Goal: Transaction & Acquisition: Obtain resource

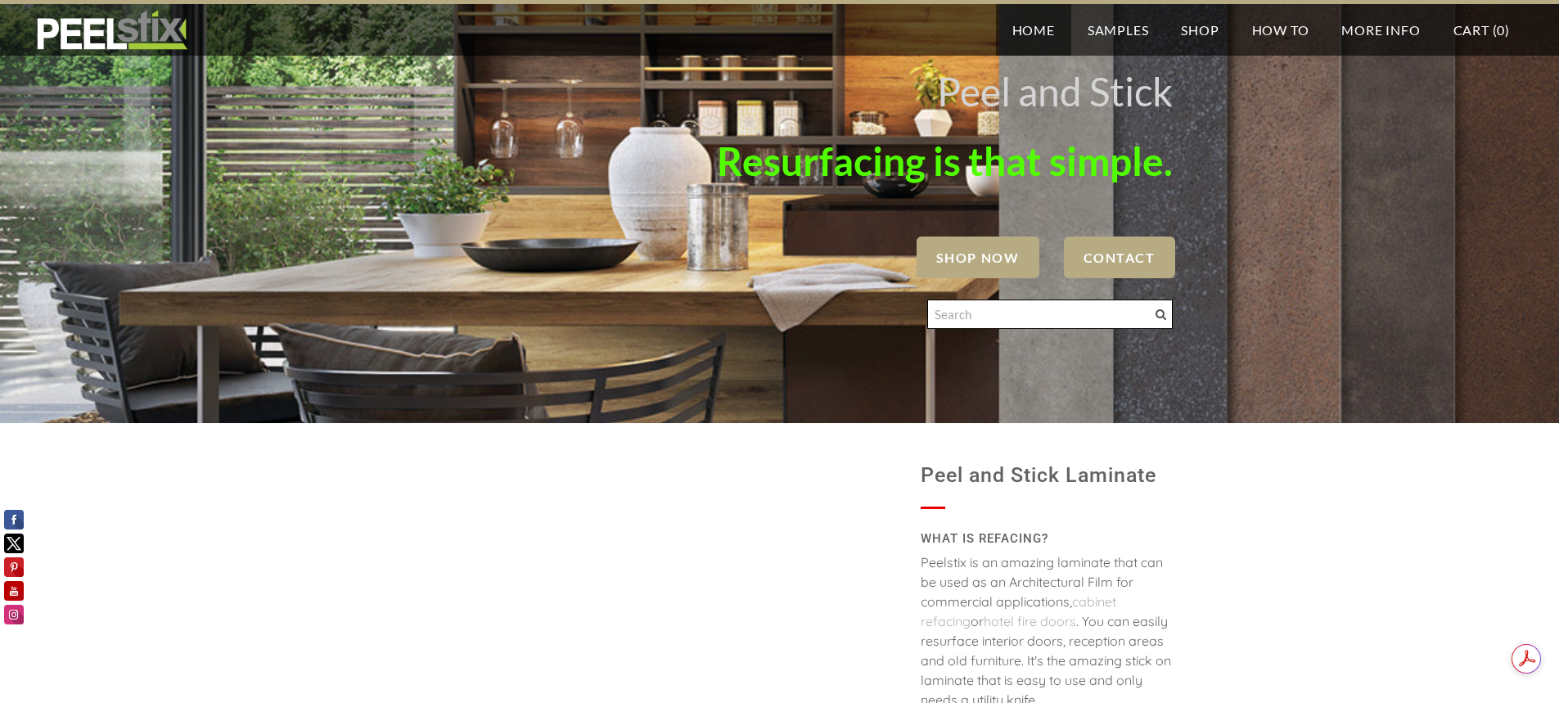
click at [984, 310] on input "Search" at bounding box center [1050, 314] width 246 height 29
type input "peelstix deck"
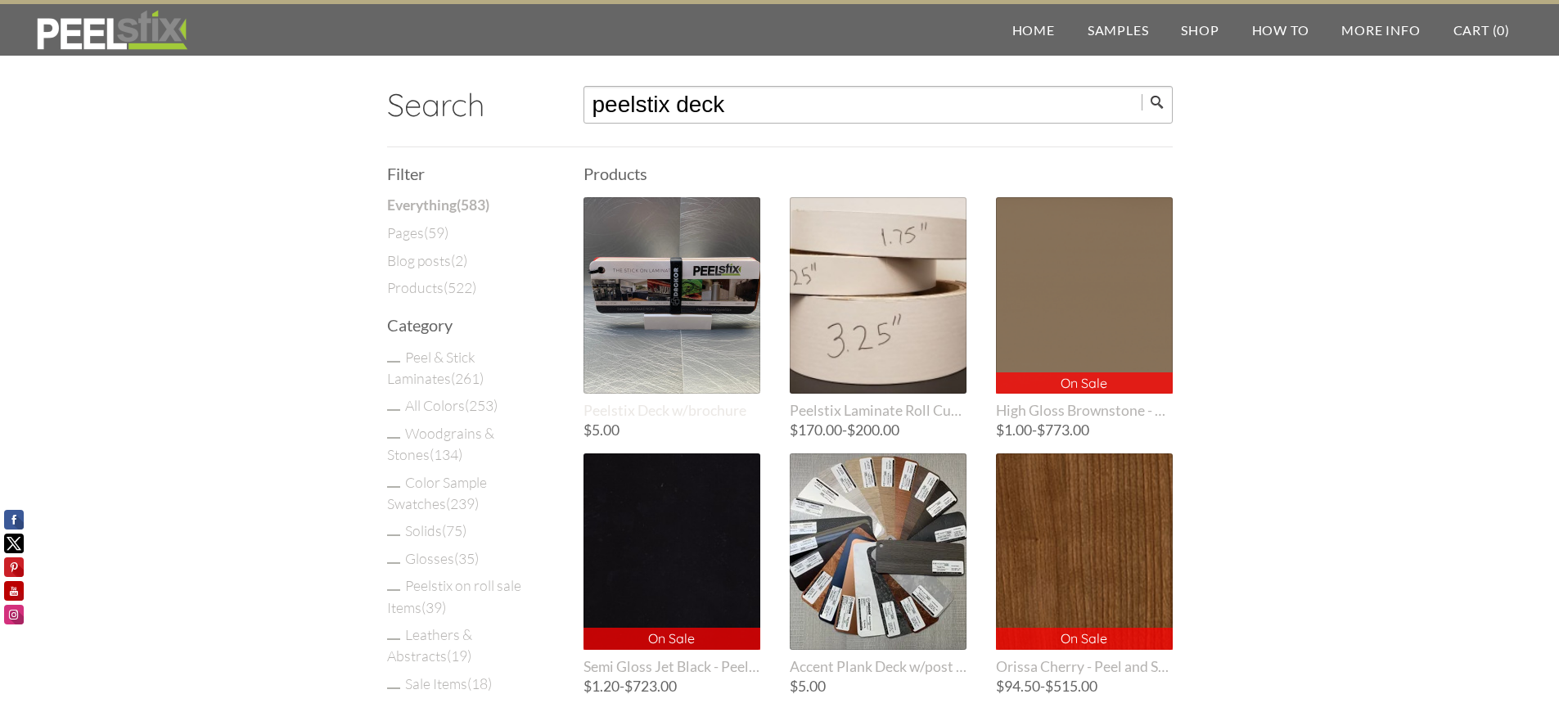
click at [698, 351] on div at bounding box center [672, 295] width 177 height 196
